Goal: Task Accomplishment & Management: Use online tool/utility

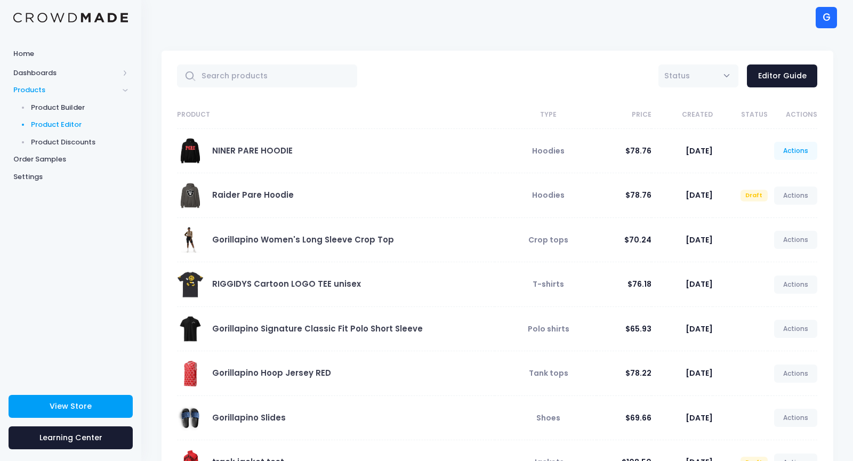
click at [796, 149] on link "Actions" at bounding box center [796, 151] width 44 height 18
click at [783, 216] on link "Unpublish" at bounding box center [785, 214] width 57 height 19
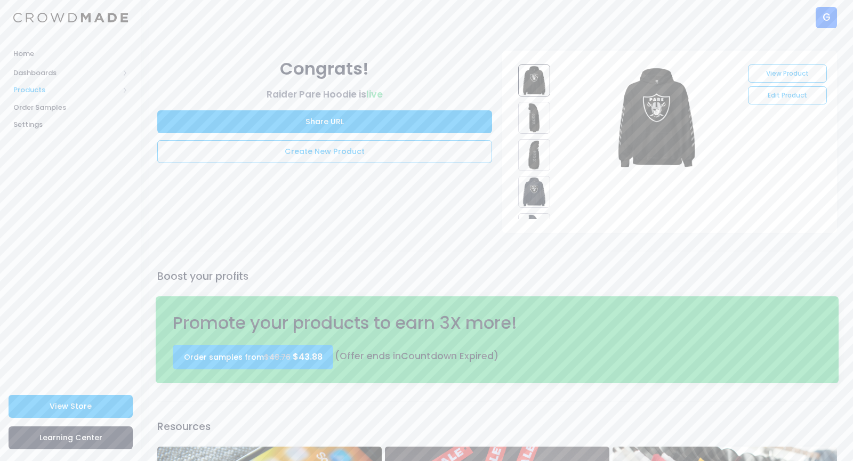
click at [34, 90] on span "Products" at bounding box center [66, 90] width 106 height 11
click at [36, 103] on span "Product Builder" at bounding box center [80, 107] width 98 height 11
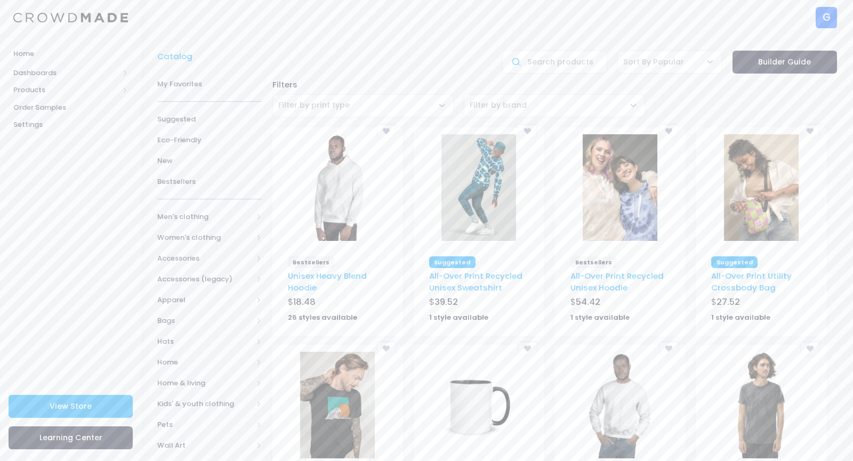
click at [331, 197] on img at bounding box center [337, 187] width 75 height 107
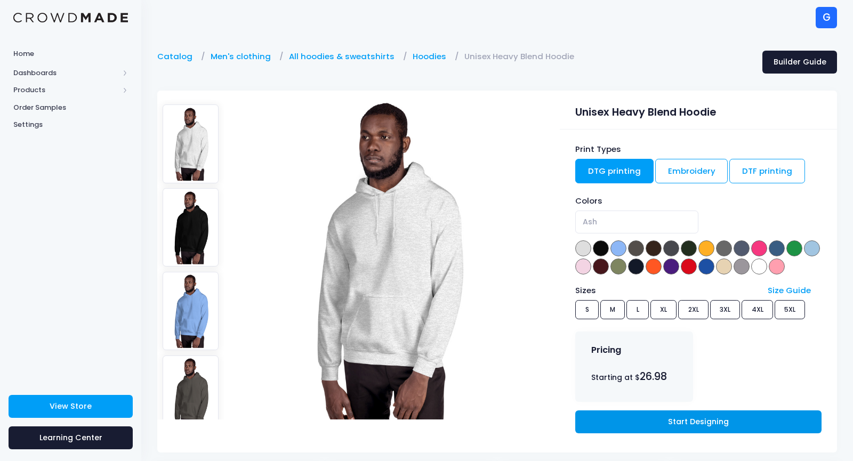
click at [632, 419] on link "Start Designing" at bounding box center [698, 422] width 246 height 23
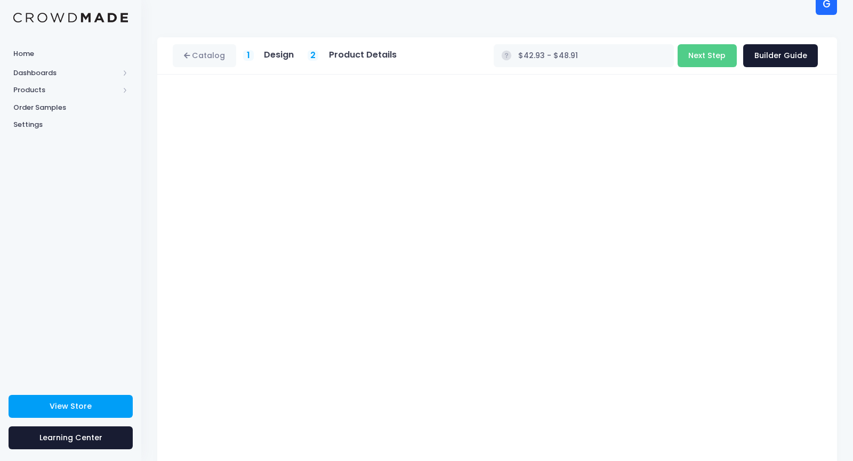
scroll to position [46, 0]
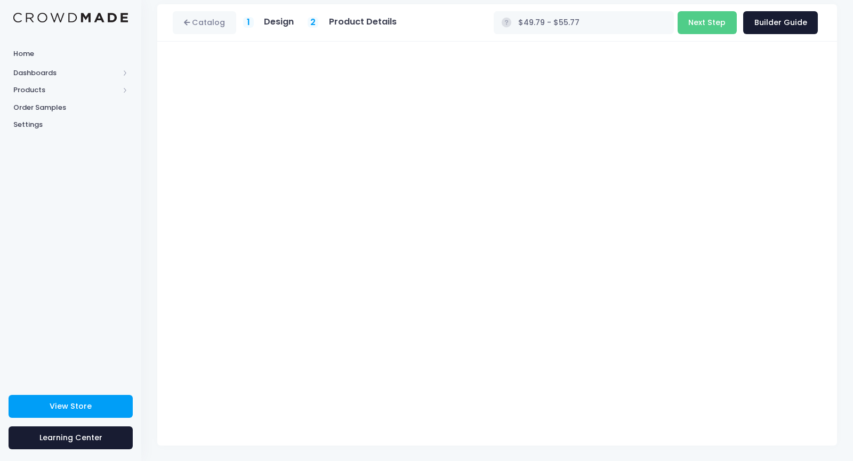
type input "$50.68 - $56.66"
click at [714, 25] on button "Next Step" at bounding box center [707, 22] width 59 height 23
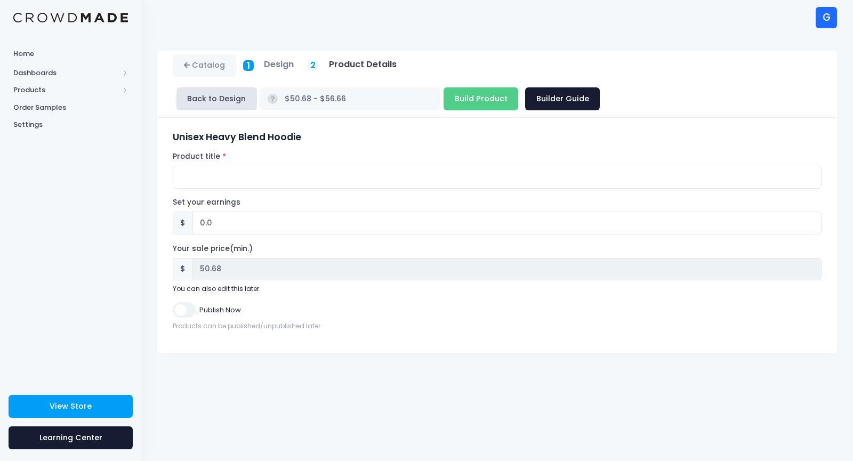
scroll to position [0, 0]
click at [339, 159] on form "Unisex Heavy Blend Hoodie Product title Set your earnings $ 0.0 Earnings can't …" at bounding box center [497, 231] width 649 height 199
click at [331, 166] on input "Product title" at bounding box center [497, 177] width 649 height 23
type input "NINER PARE HOODIE"
click at [286, 212] on input "0.0" at bounding box center [506, 223] width 629 height 23
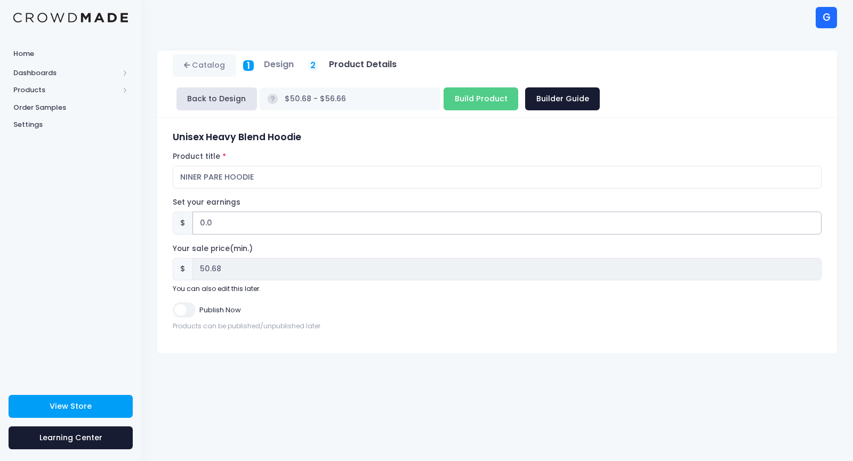
type input "0"
type input "3"
type input "$53.68 - $59.66"
type input "53.68"
type input "30"
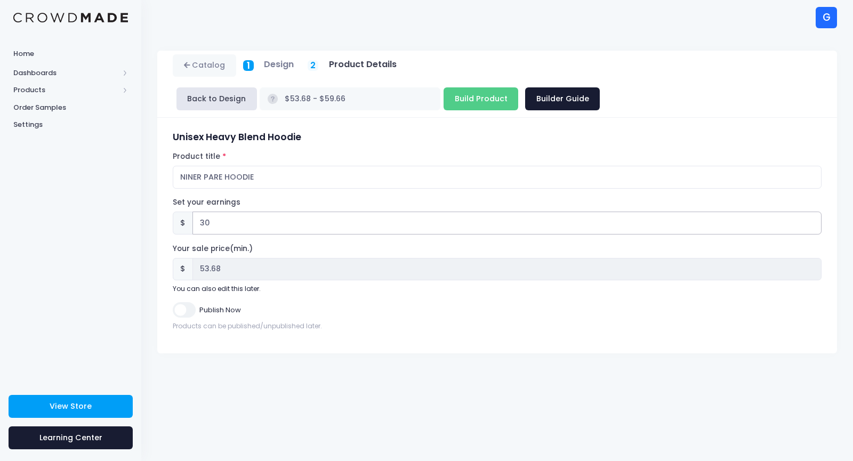
type input "$80.68 - $86.66"
type input "80.68"
type input "30"
click at [175, 302] on input "Publish Now" at bounding box center [184, 309] width 22 height 15
checkbox input "true"
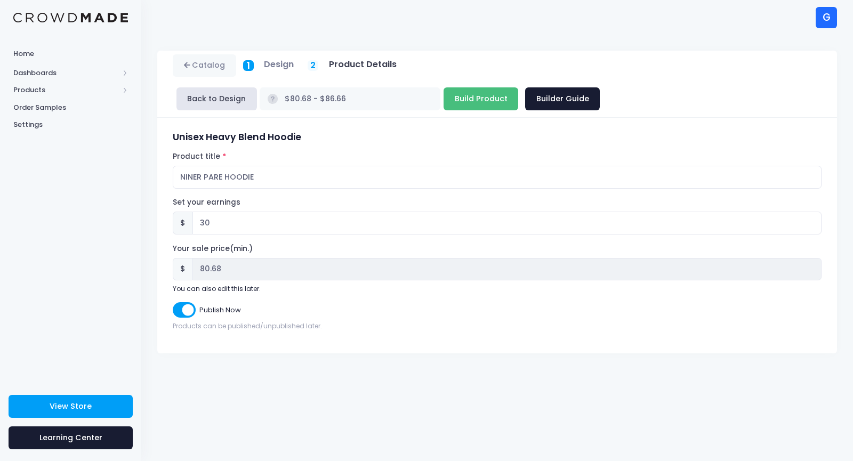
click at [518, 87] on input "Build Product" at bounding box center [481, 98] width 75 height 23
type input "Building product..."
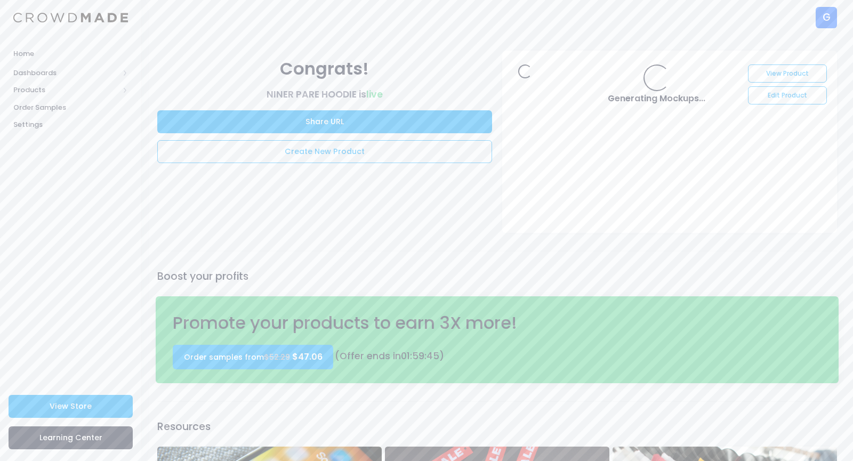
click at [781, 95] on link "Edit Product" at bounding box center [787, 95] width 78 height 18
click at [783, 101] on link "Edit Product" at bounding box center [787, 95] width 78 height 18
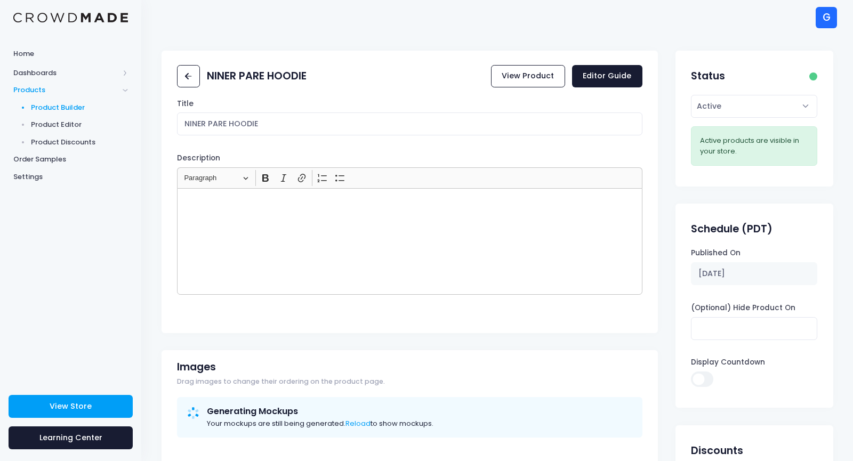
click at [76, 109] on span "Product Builder" at bounding box center [80, 107] width 98 height 11
click at [186, 75] on icon at bounding box center [188, 76] width 12 height 12
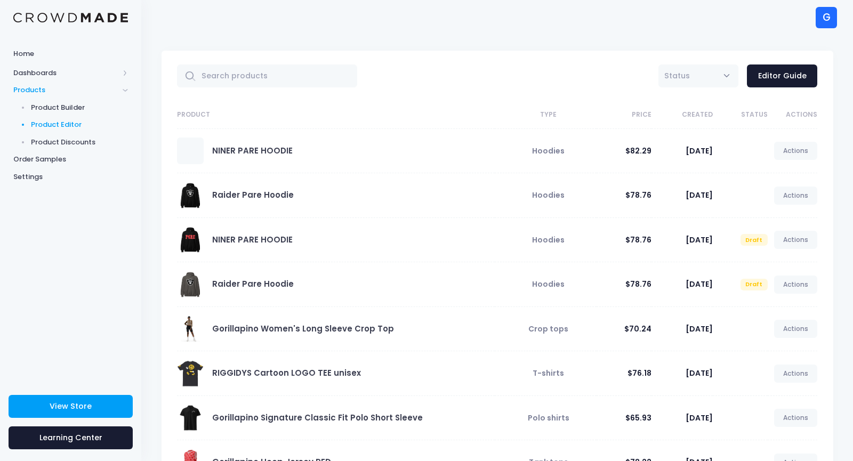
click at [240, 153] on link "NINER PARE HOODIE" at bounding box center [252, 150] width 81 height 11
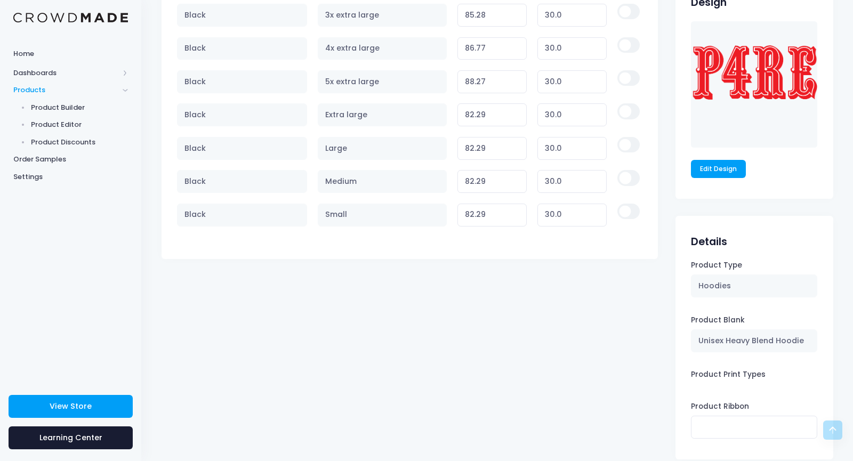
scroll to position [677, 0]
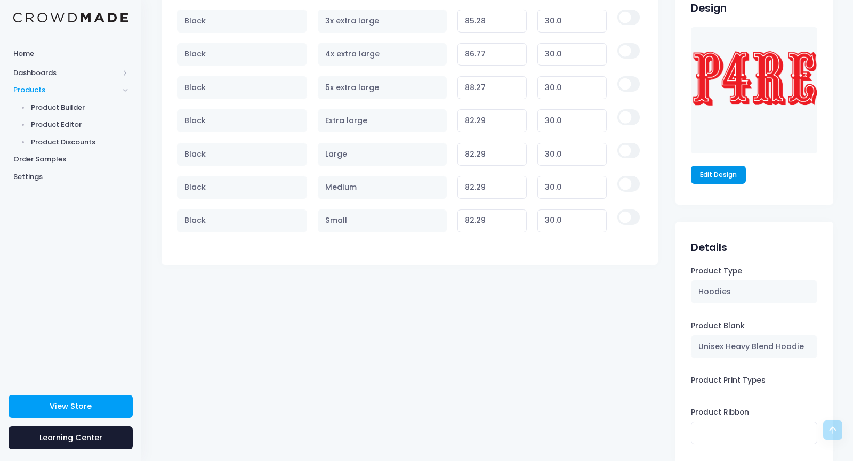
click at [736, 176] on link "Edit Design" at bounding box center [718, 175] width 55 height 18
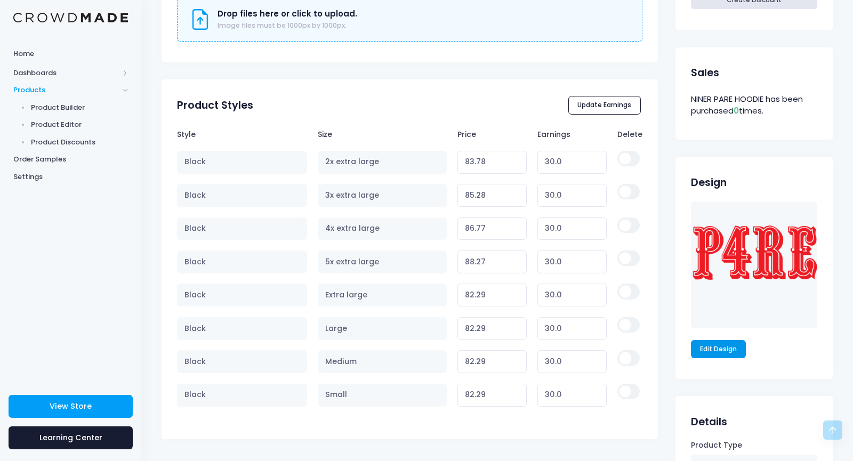
scroll to position [526, 0]
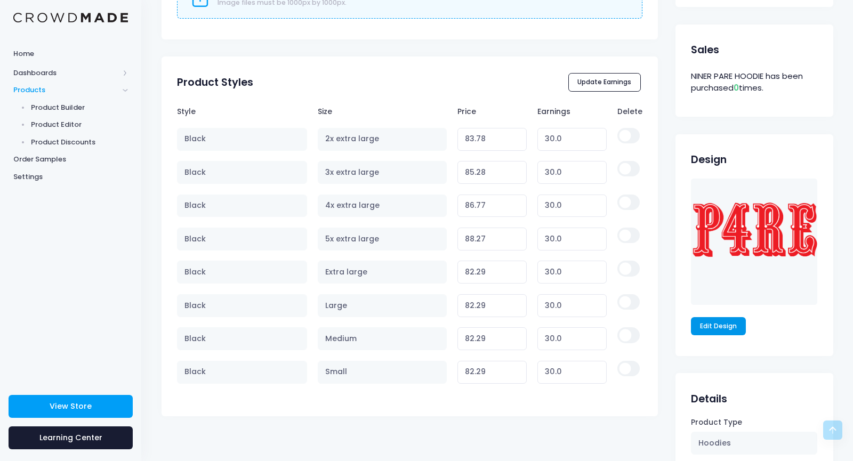
click at [728, 332] on link "Edit Design" at bounding box center [718, 326] width 55 height 18
click at [717, 331] on link "Edit Design" at bounding box center [718, 326] width 55 height 18
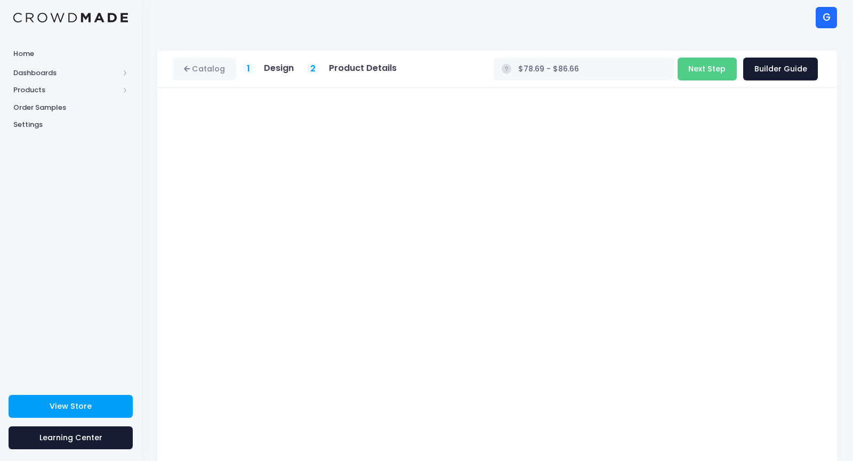
type input "$77.15 - $86.66"
click at [704, 71] on button "Next Step" at bounding box center [707, 69] width 59 height 23
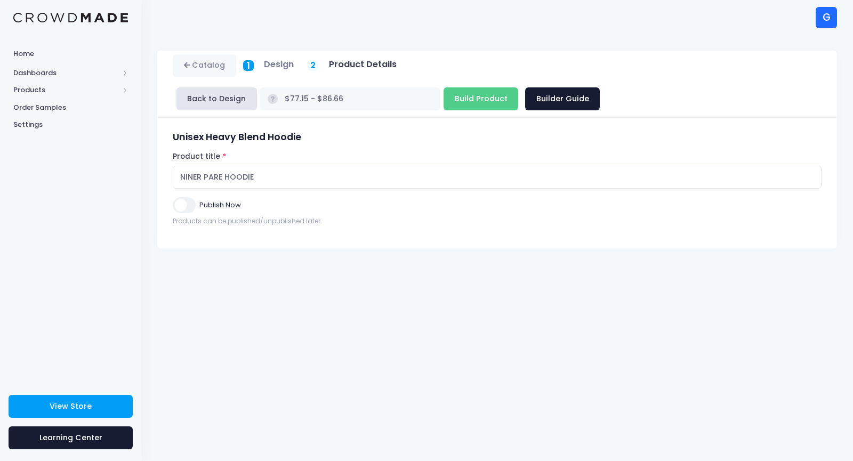
click at [179, 197] on input "Publish Now" at bounding box center [184, 204] width 22 height 15
checkbox input "true"
click at [518, 87] on input "Build Product" at bounding box center [481, 98] width 75 height 23
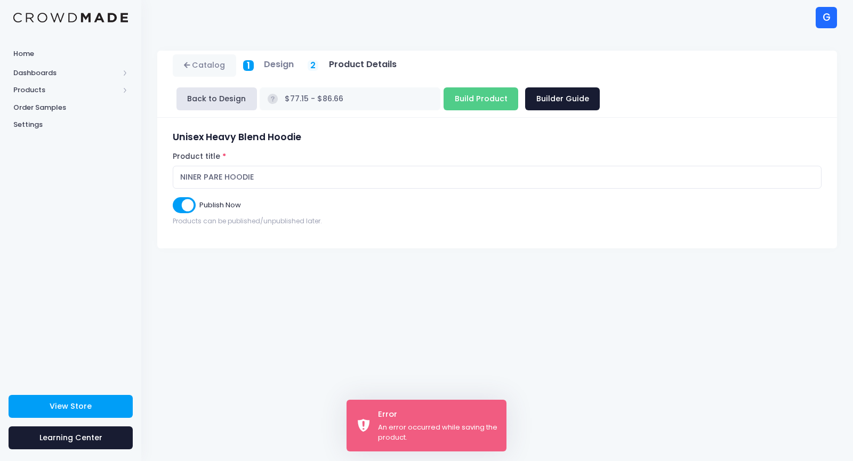
click at [277, 61] on h5 "Design" at bounding box center [279, 64] width 30 height 11
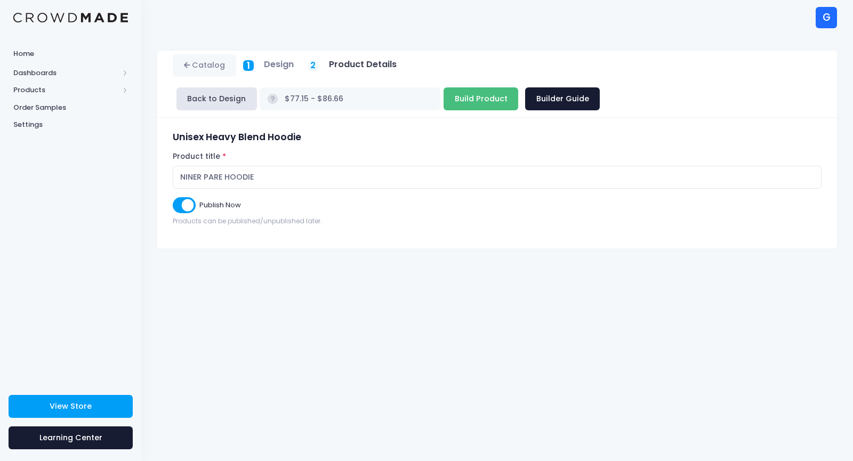
click at [518, 87] on input "Build Product" at bounding box center [481, 98] width 75 height 23
type input "Building product..."
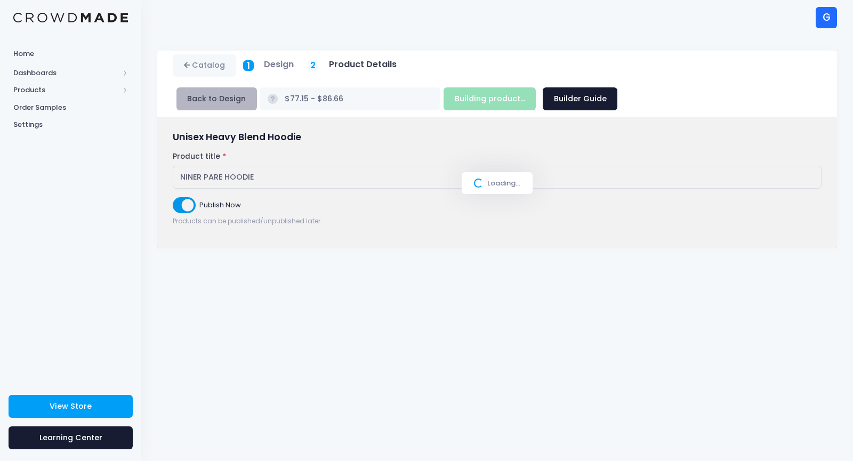
click at [257, 87] on button "Back to Design" at bounding box center [216, 98] width 81 height 23
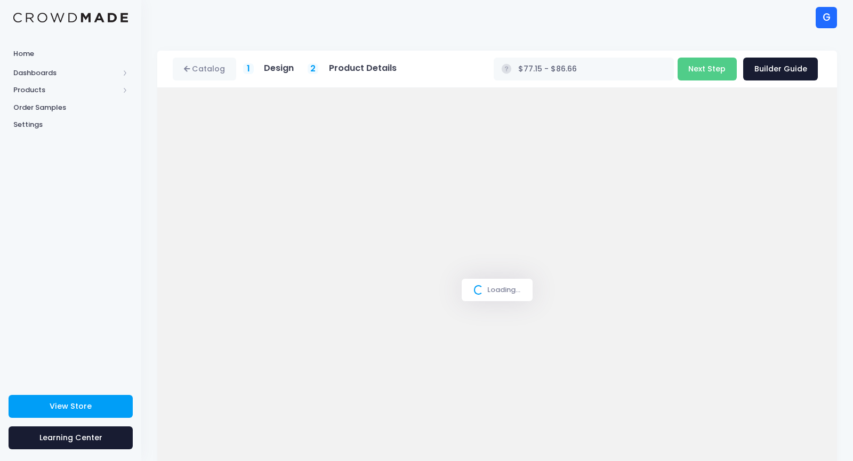
click at [250, 169] on div "Loading..." at bounding box center [497, 290] width 680 height 404
click at [248, 166] on div "Loading..." at bounding box center [497, 290] width 680 height 404
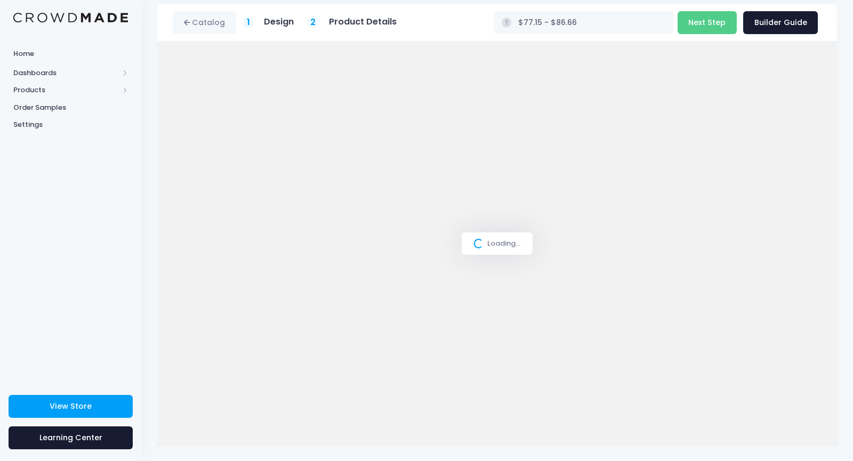
click at [248, 121] on div "Loading..." at bounding box center [497, 244] width 680 height 404
click at [315, 147] on div "Loading..." at bounding box center [497, 244] width 680 height 404
drag, startPoint x: 249, startPoint y: 118, endPoint x: 243, endPoint y: 108, distance: 11.7
click at [243, 108] on div "Loading..." at bounding box center [497, 244] width 680 height 404
click at [704, 25] on button "Next Step" at bounding box center [707, 22] width 59 height 23
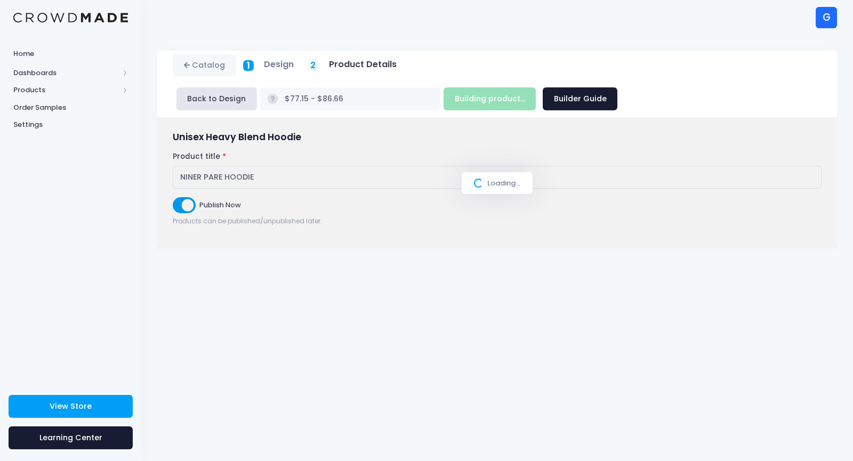
scroll to position [0, 0]
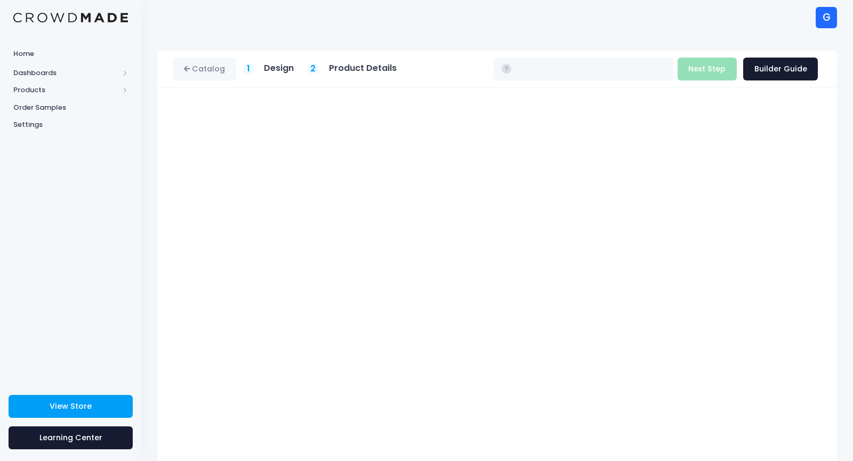
type input "$68.65 - $78.16"
click at [697, 65] on button "Next Step" at bounding box center [707, 69] width 59 height 23
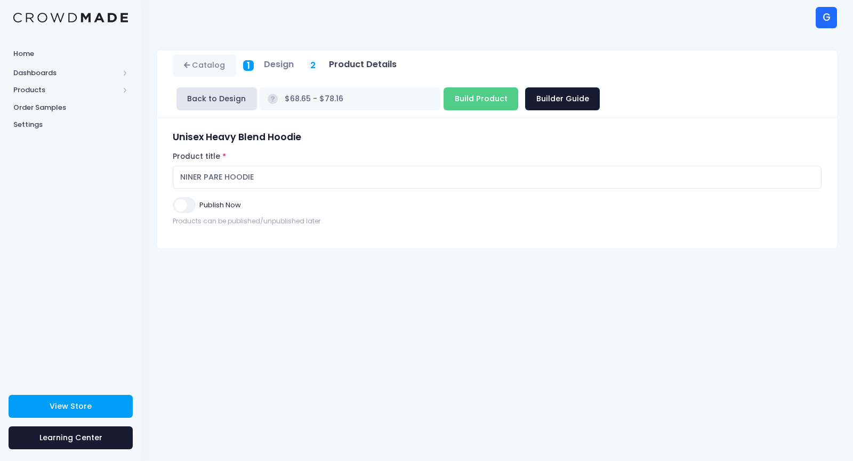
click at [184, 197] on input "Publish Now" at bounding box center [184, 204] width 22 height 15
checkbox input "true"
click at [518, 87] on input "Build Product" at bounding box center [481, 98] width 75 height 23
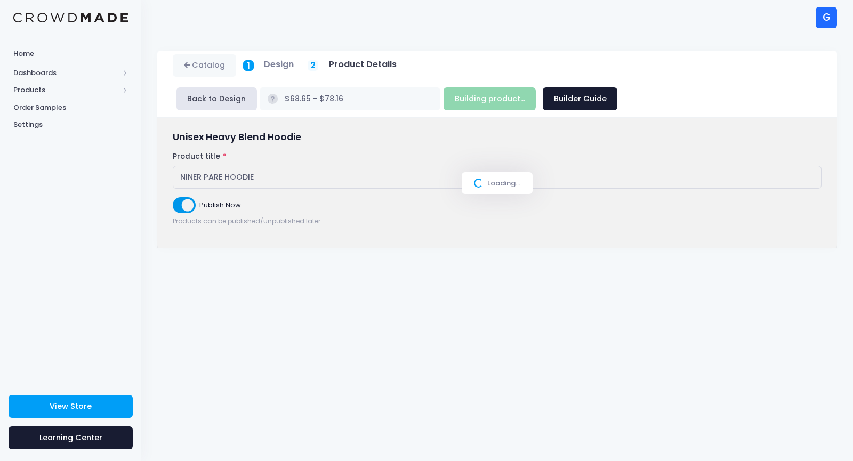
type input "Build Product"
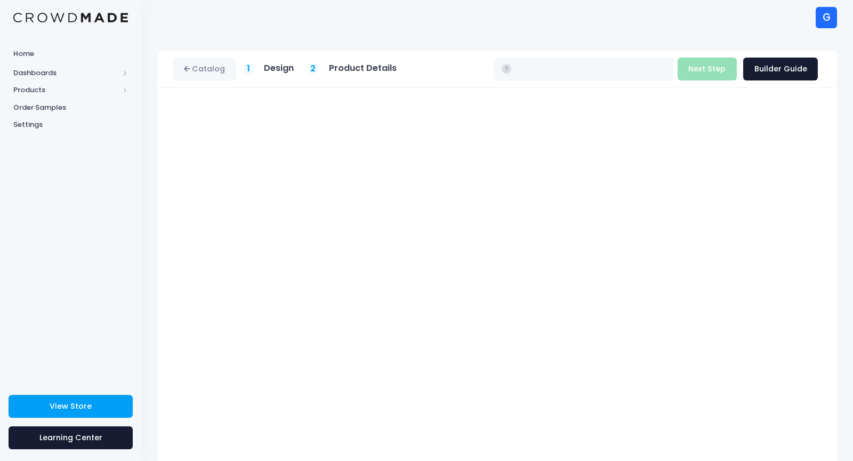
type input "$68.65 - $78.16"
click at [700, 75] on button "Next Step" at bounding box center [707, 69] width 59 height 23
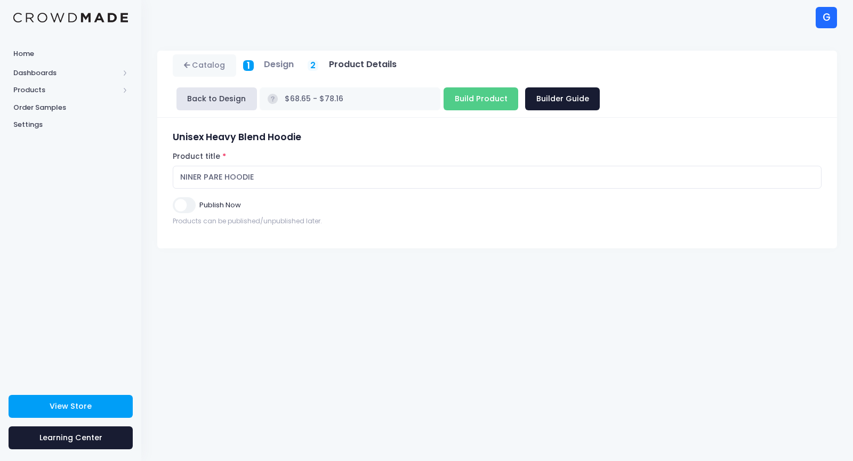
click at [182, 197] on input "Publish Now" at bounding box center [184, 204] width 22 height 15
checkbox input "true"
click at [518, 87] on input "Build Product" at bounding box center [481, 98] width 75 height 23
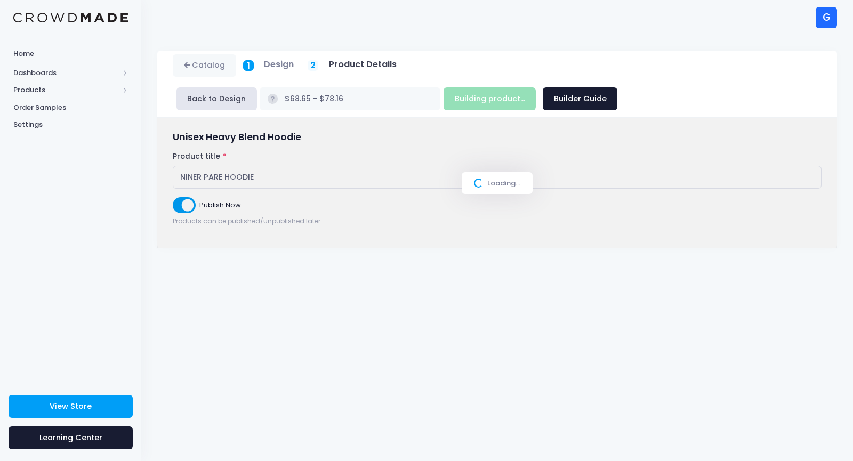
type input "Build Product"
